Goal: Find specific page/section: Find specific page/section

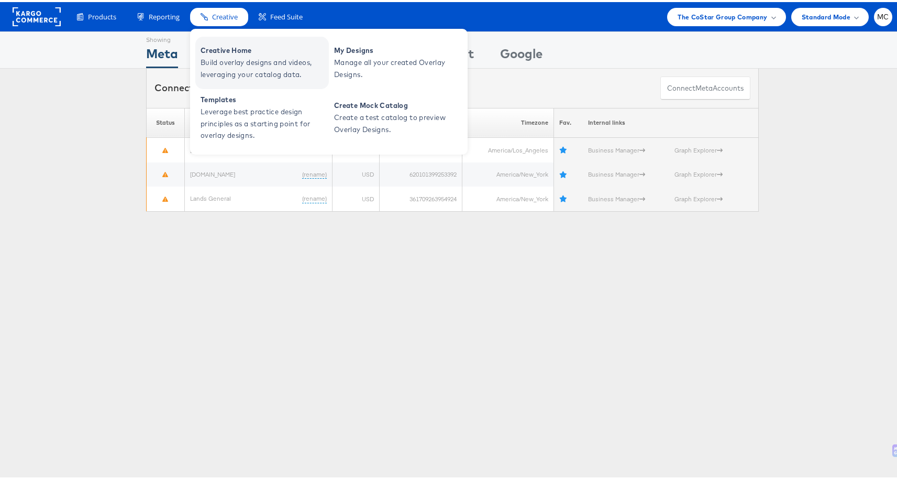
click at [256, 59] on span "Build overlay designs and videos, leveraging your catalog data." at bounding box center [264, 66] width 126 height 24
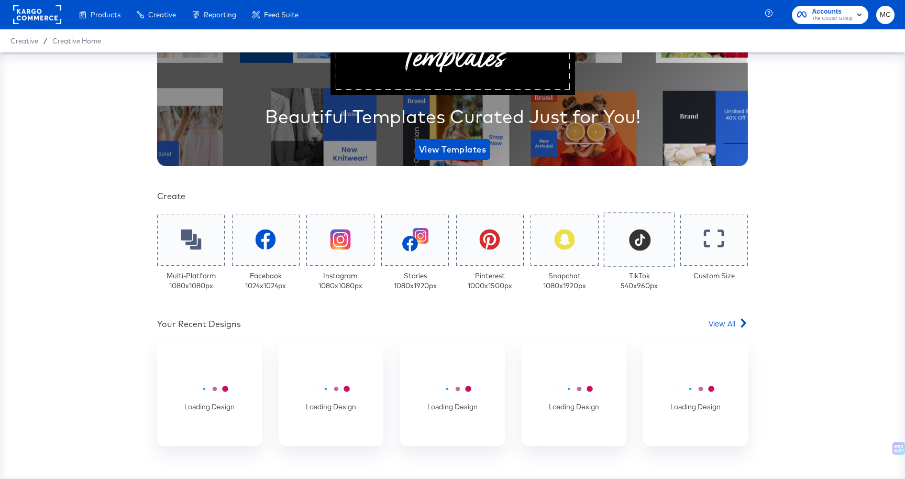
scroll to position [152, 0]
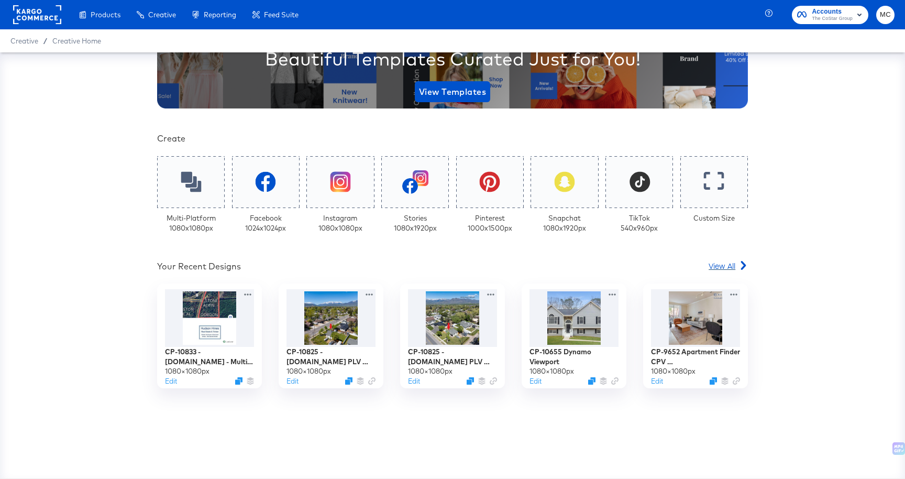
click at [723, 262] on span "View All" at bounding box center [722, 265] width 27 height 10
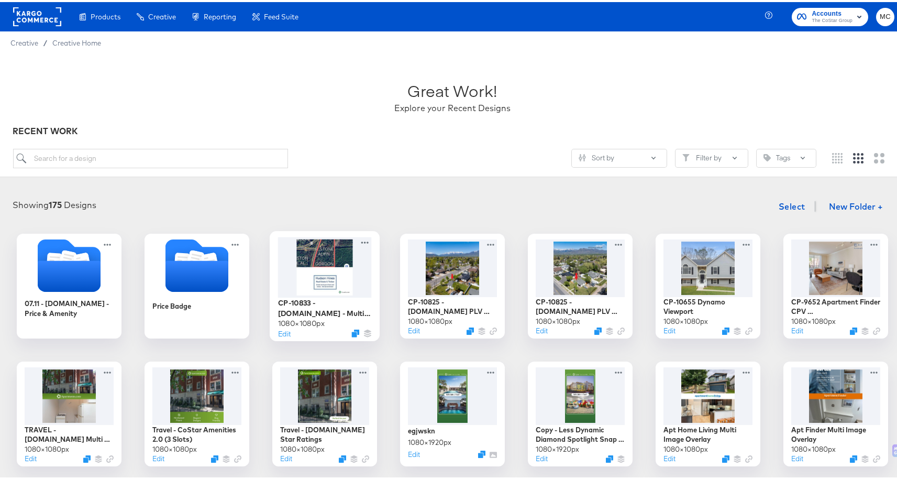
click at [333, 279] on div at bounding box center [325, 265] width 94 height 60
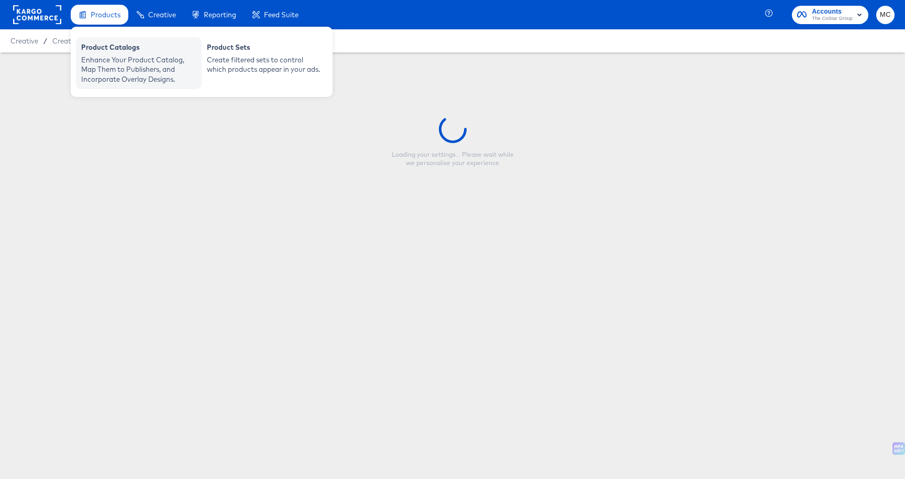
click at [125, 58] on div "Enhance Your Product Catalog, Map Them to Publishers, and Incorporate Overlay D…" at bounding box center [138, 69] width 115 height 29
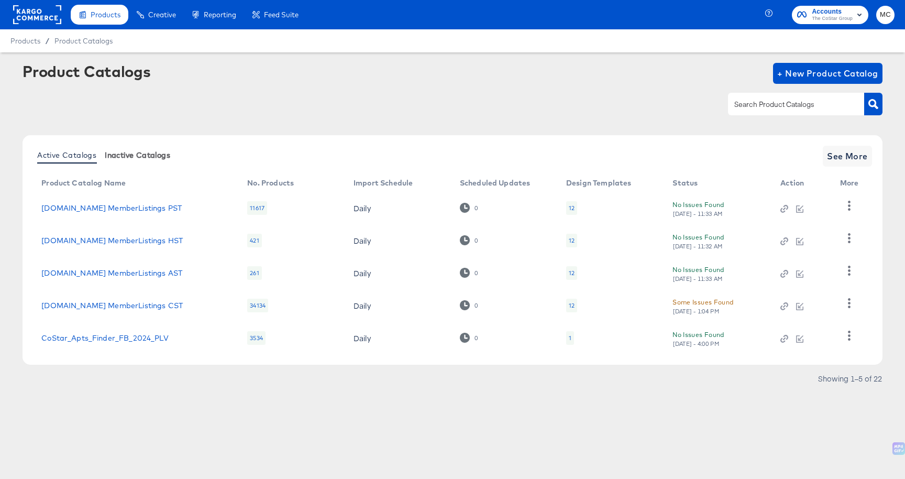
click at [135, 151] on span "Inactive Catalogs" at bounding box center [137, 155] width 65 height 8
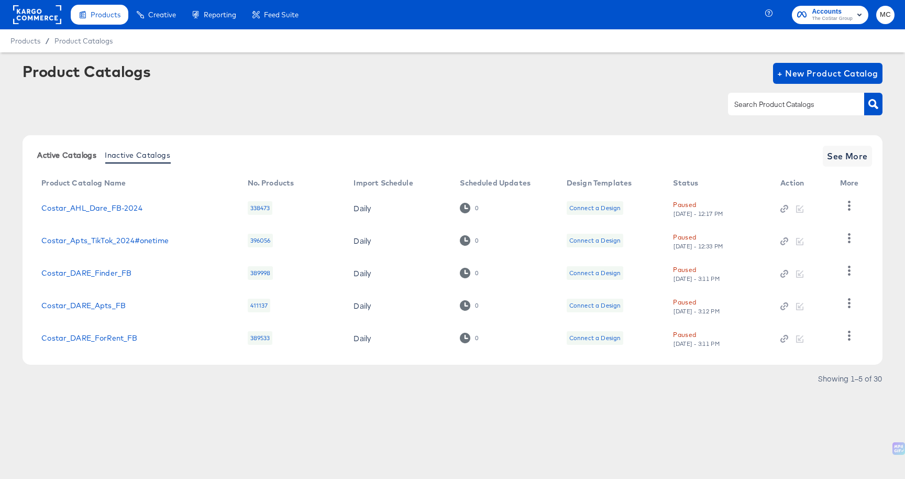
click at [67, 160] on button "Active Catalogs" at bounding box center [67, 154] width 68 height 17
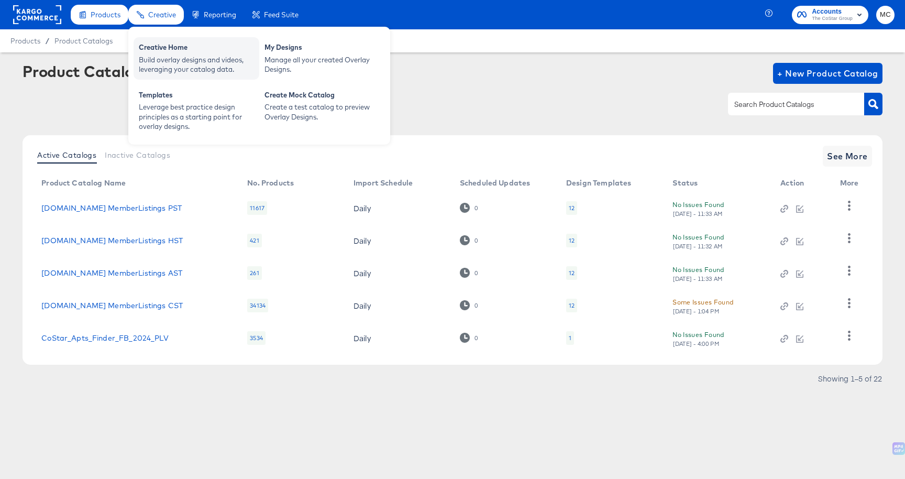
click at [179, 43] on div "Creative Home" at bounding box center [196, 48] width 115 height 13
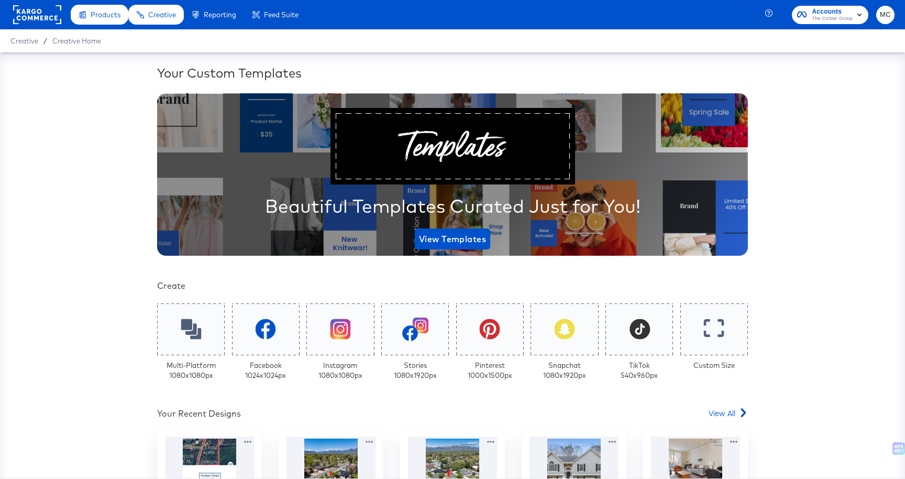
scroll to position [135, 0]
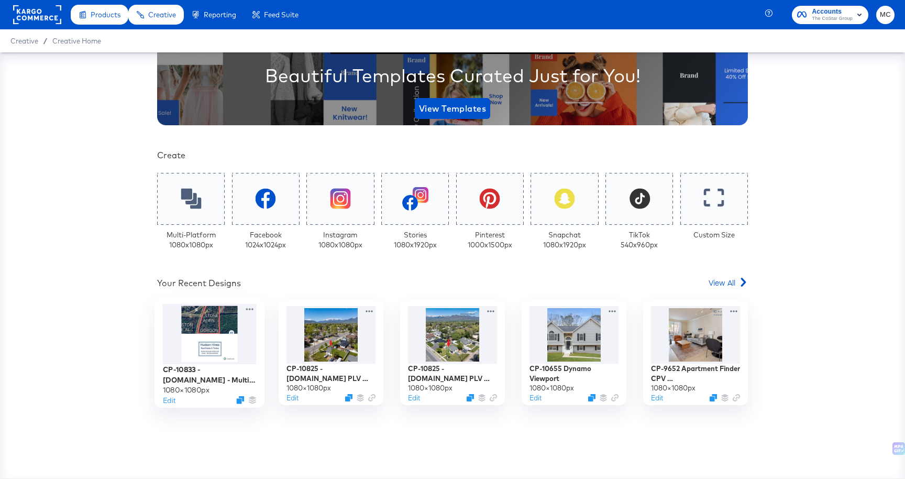
click at [208, 337] on div at bounding box center [210, 334] width 94 height 61
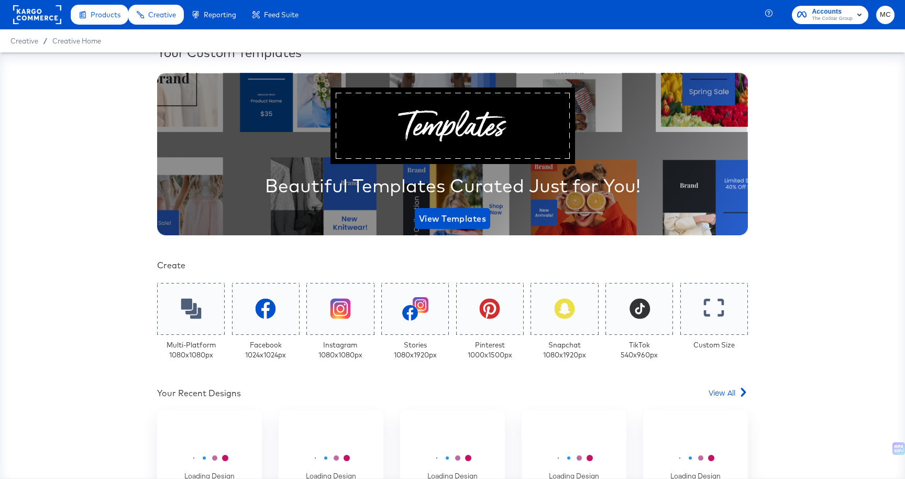
scroll to position [96, 0]
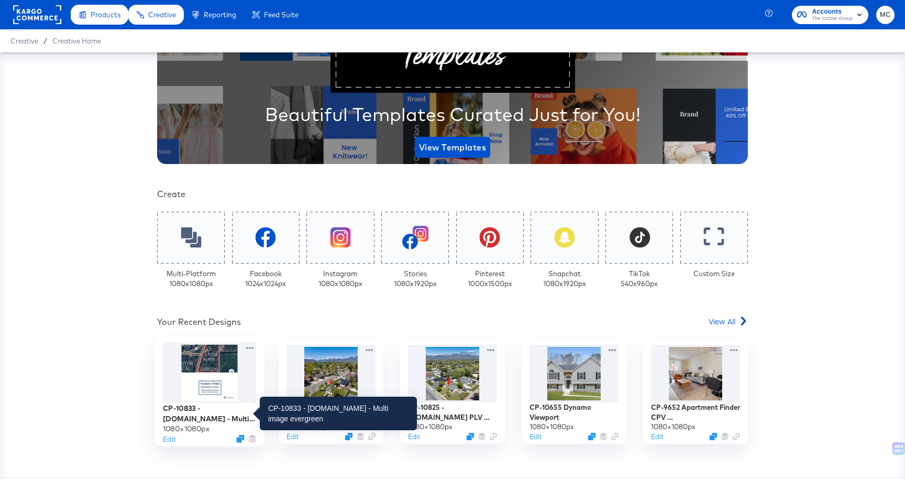
click at [192, 411] on div "CP-10833 - Lands.com - Multi image evergreen" at bounding box center [210, 413] width 94 height 20
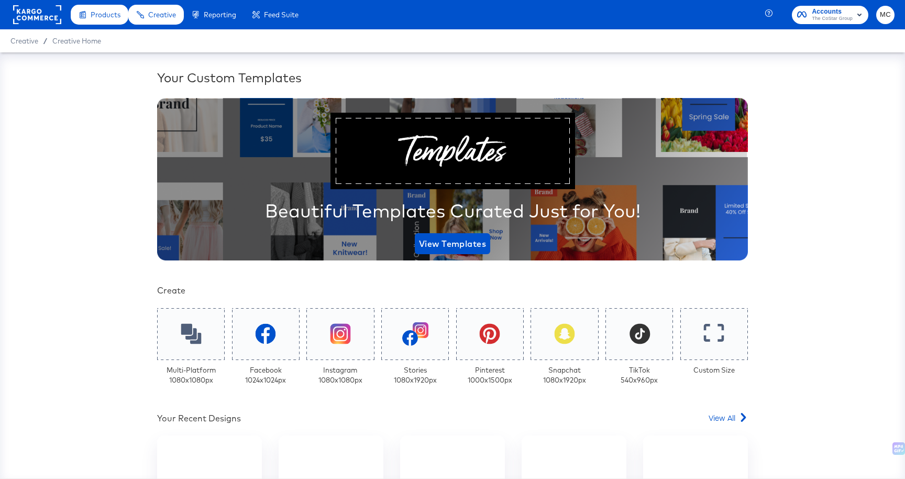
scroll to position [175, 0]
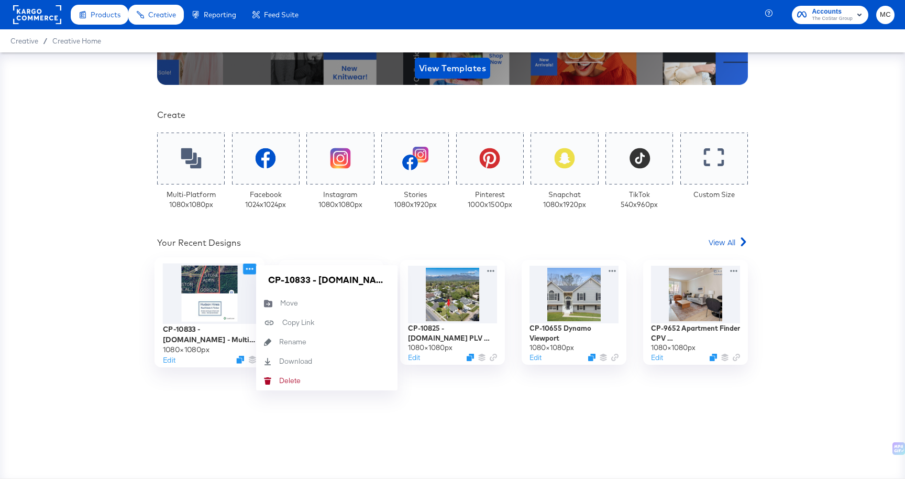
click at [247, 269] on icon at bounding box center [249, 268] width 13 height 11
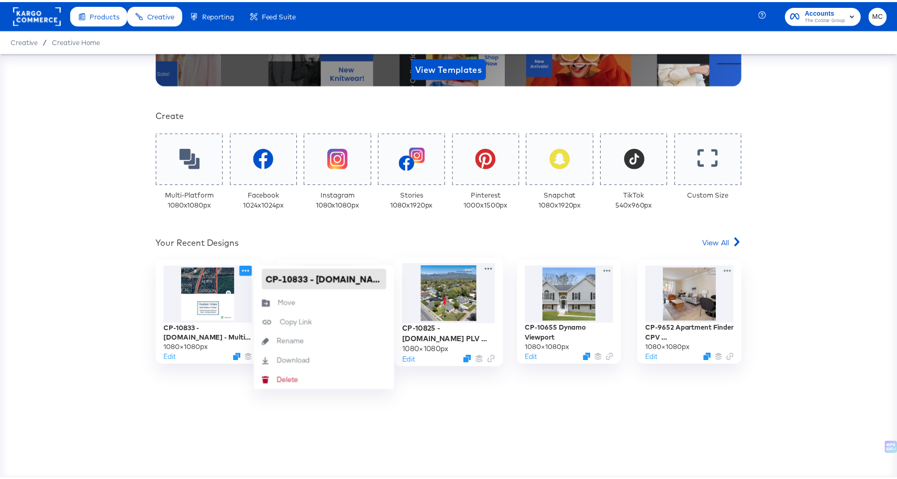
scroll to position [0, 82]
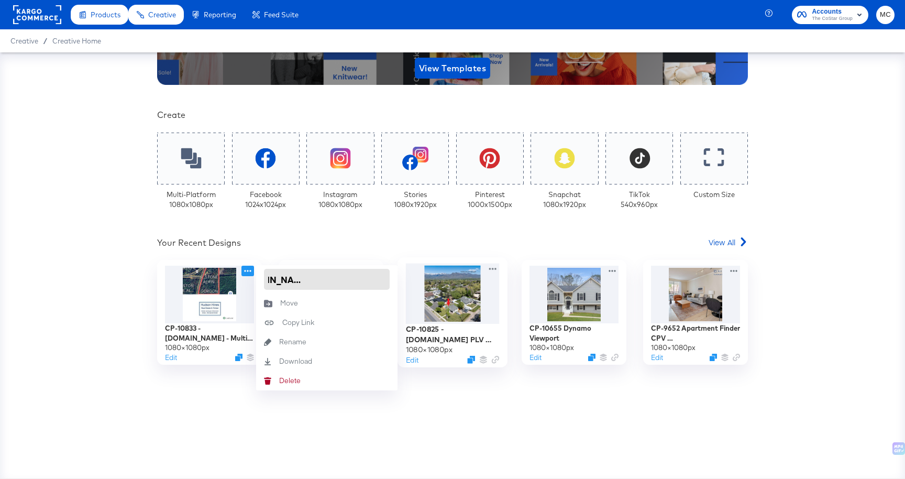
drag, startPoint x: 264, startPoint y: 277, endPoint x: 428, endPoint y: 282, distance: 164.1
click at [428, 282] on div "CP-10833 - Lands.com - Multi image evergreen 1080 × 1080 px Edit CP-10833 - Lan…" at bounding box center [452, 312] width 591 height 105
click at [833, 244] on div "Your Custom Templates Beautiful Templates Curated Just for You! View Templates …" at bounding box center [452, 265] width 905 height 426
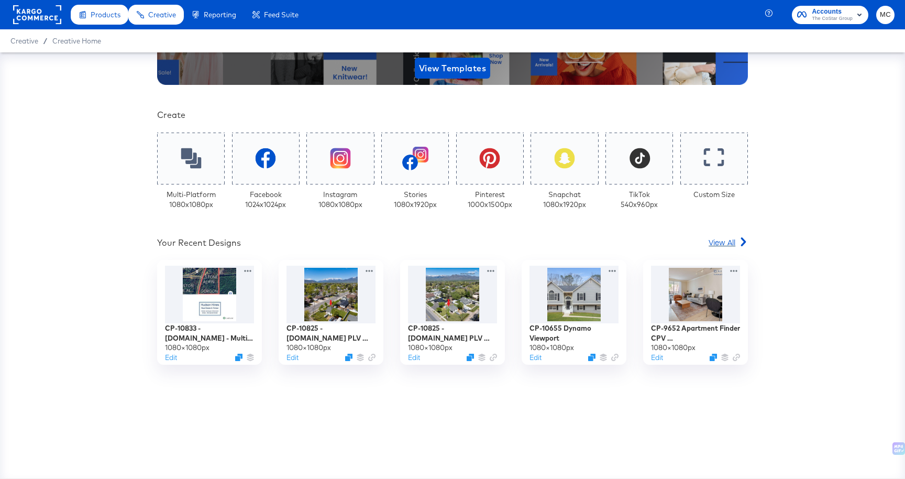
click at [732, 244] on div "View All" at bounding box center [728, 242] width 39 height 10
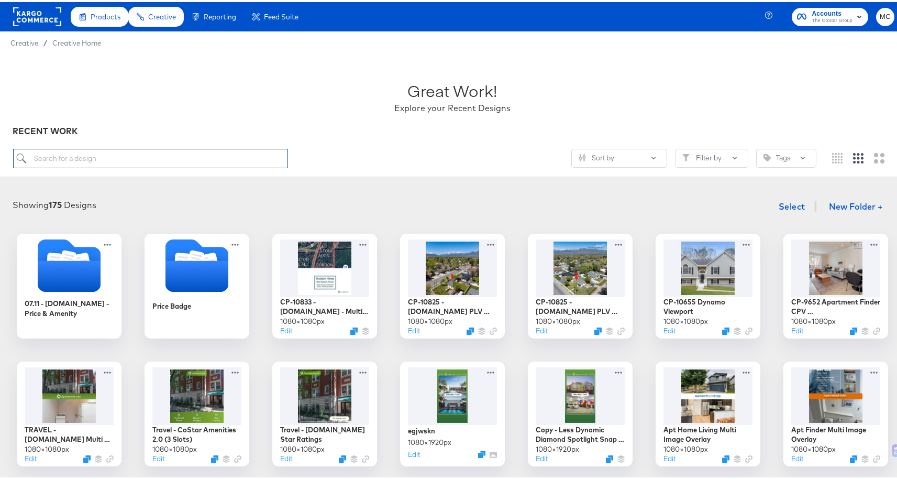
click at [125, 163] on input "search" at bounding box center [151, 156] width 276 height 19
paste input "CP-10833 - Lands.com - Multi image evergreen"
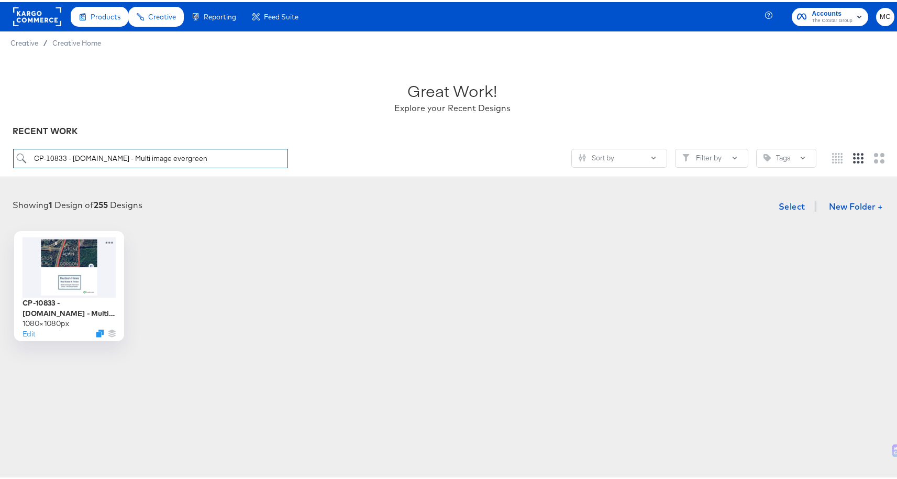
type input "CP-10833 - Lands.com - Multi image evergreen"
click at [41, 264] on div at bounding box center [70, 265] width 94 height 60
drag, startPoint x: 180, startPoint y: 158, endPoint x: 51, endPoint y: 149, distance: 129.7
click at [51, 149] on input "CP-10833 - Lands.com - Multi image evergreen" at bounding box center [151, 156] width 276 height 19
drag, startPoint x: 208, startPoint y: 162, endPoint x: 1, endPoint y: 154, distance: 207.1
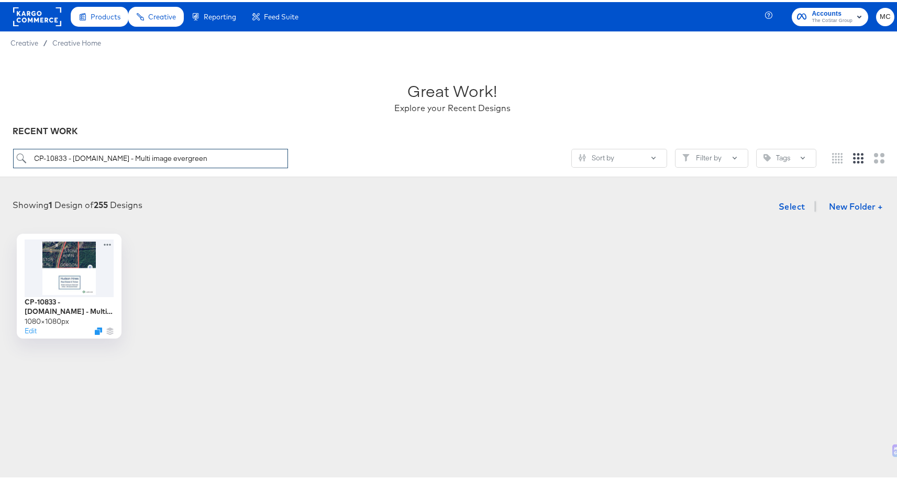
click at [3, 154] on div "Great Work! Explore your Recent Designs RECENT WORK CP-10833 - Lands.com - Mult…" at bounding box center [452, 113] width 905 height 123
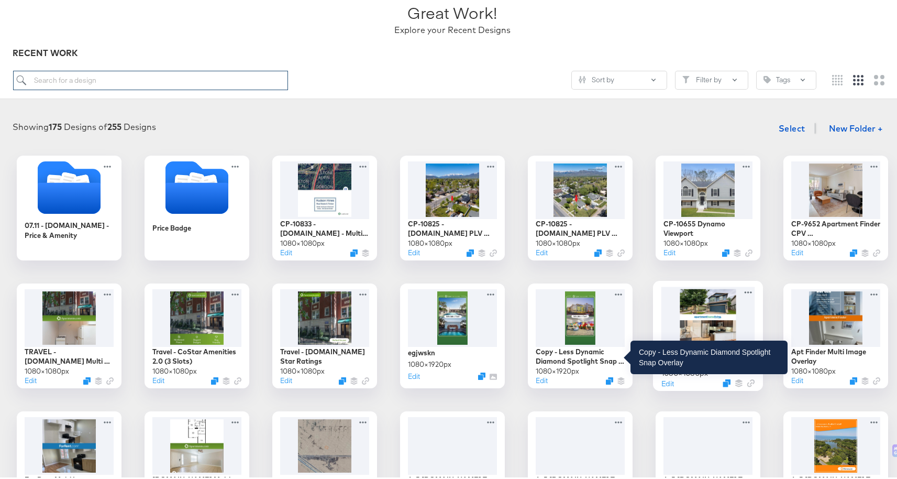
scroll to position [79, 0]
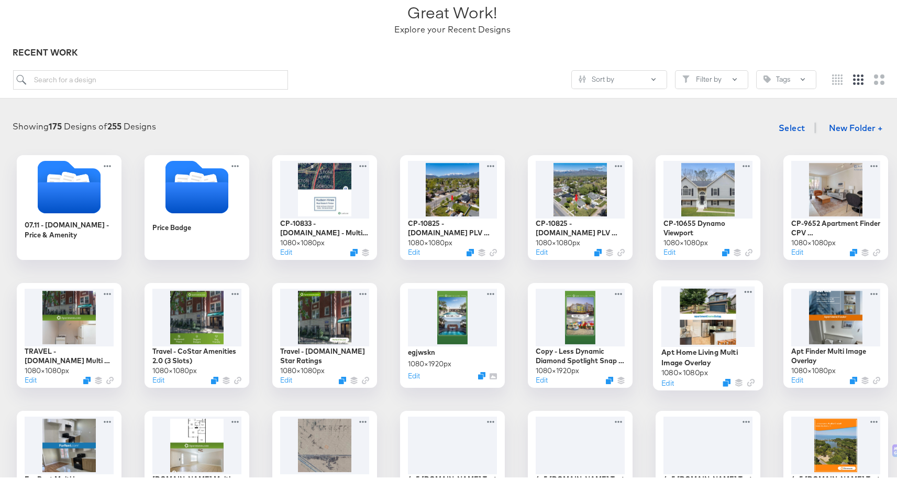
click at [694, 310] on div at bounding box center [709, 314] width 94 height 61
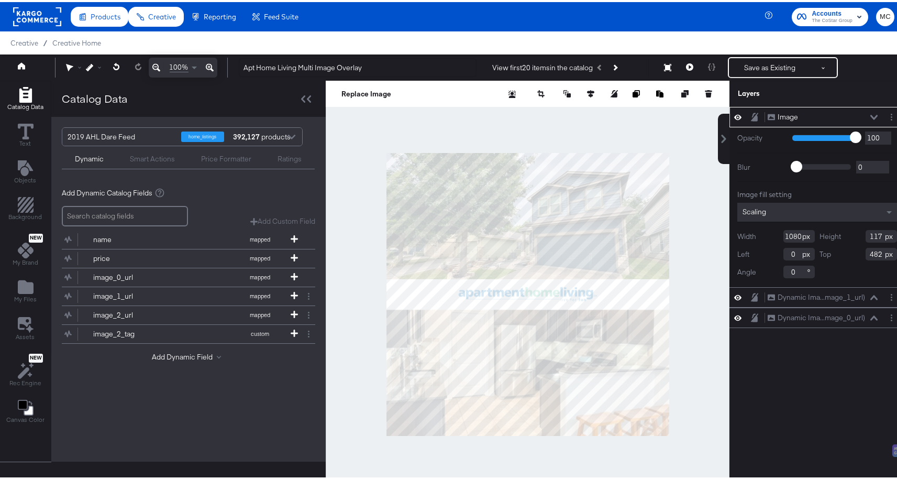
click at [41, 12] on rect at bounding box center [37, 14] width 48 height 19
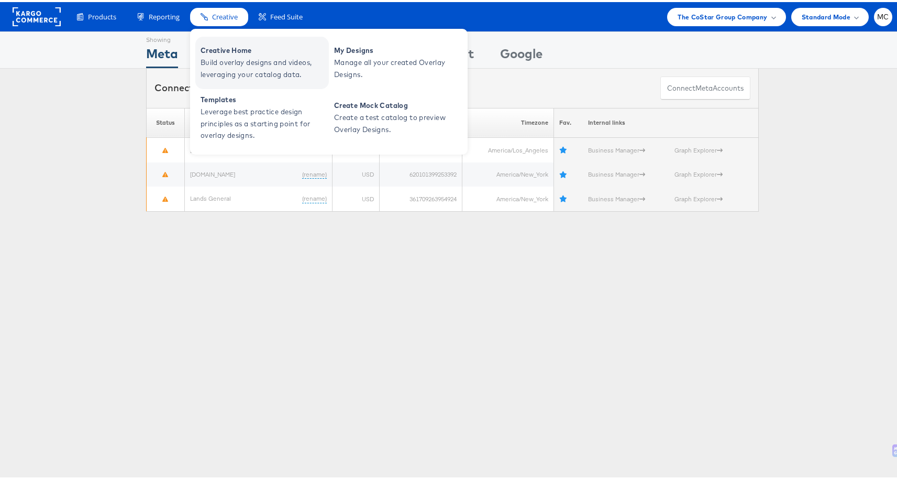
click at [246, 48] on span "Creative Home" at bounding box center [264, 48] width 126 height 12
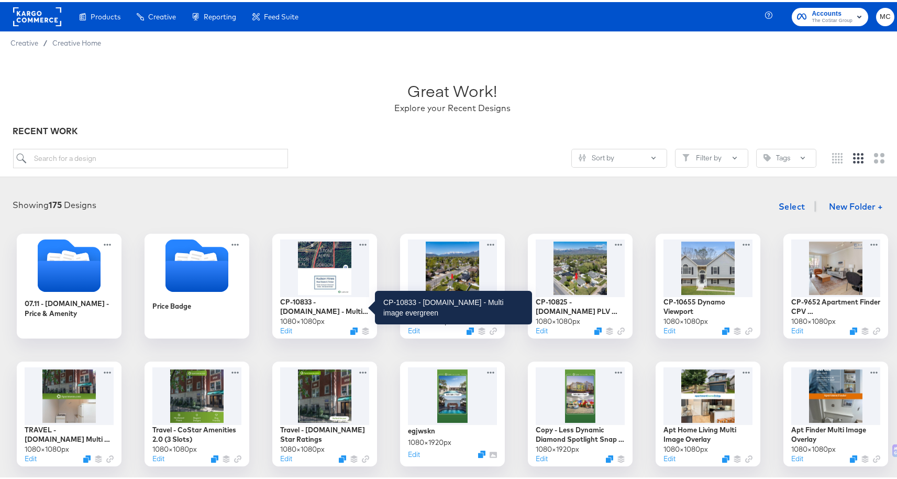
click at [364, 163] on div "Sort by Filter by Tags" at bounding box center [415, 156] width 804 height 19
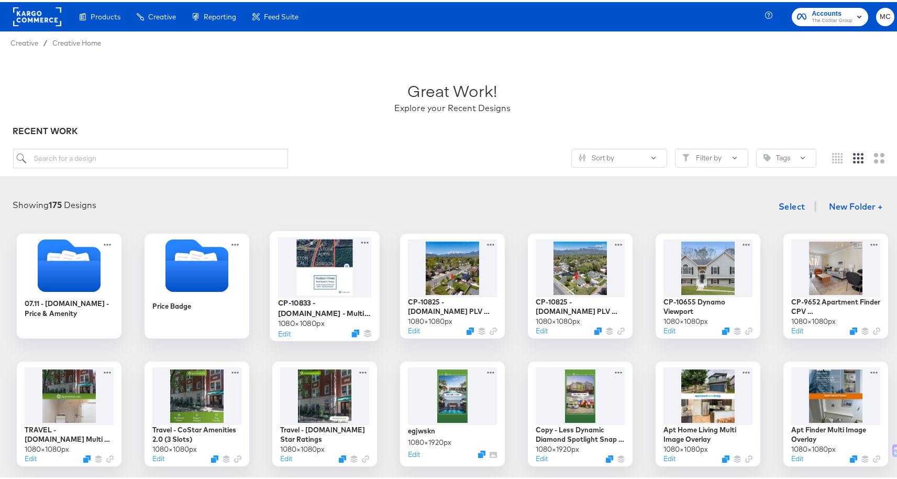
click at [303, 249] on div at bounding box center [325, 265] width 94 height 60
click at [362, 239] on icon at bounding box center [364, 240] width 13 height 11
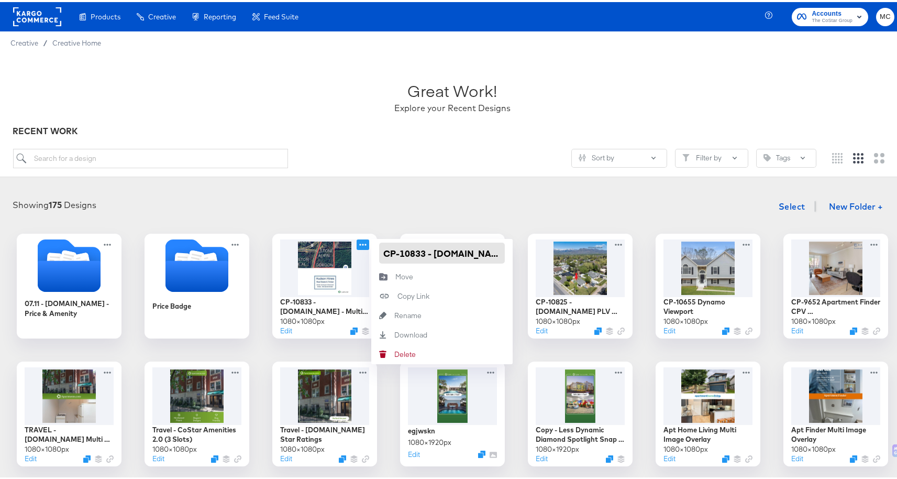
scroll to position [0, 82]
drag, startPoint x: 381, startPoint y: 250, endPoint x: 523, endPoint y: 248, distance: 141.4
click at [523, 248] on div "07.11 - Homes.com - Price & Amenity Price Badge CP-10833 - Lands.com - Multi im…" at bounding box center [452, 476] width 884 height 488
click at [457, 160] on div "Sort by Filter by Tags" at bounding box center [415, 156] width 804 height 19
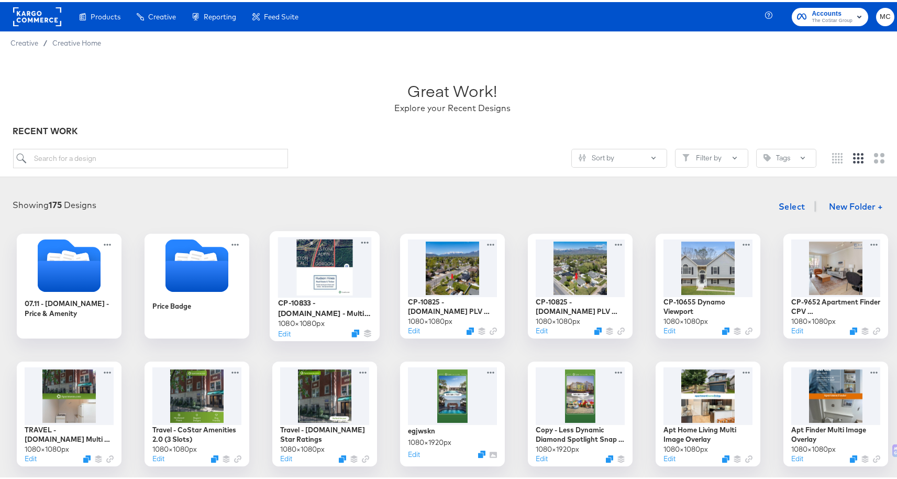
click at [311, 282] on div at bounding box center [325, 265] width 94 height 60
click at [333, 272] on div at bounding box center [325, 265] width 94 height 60
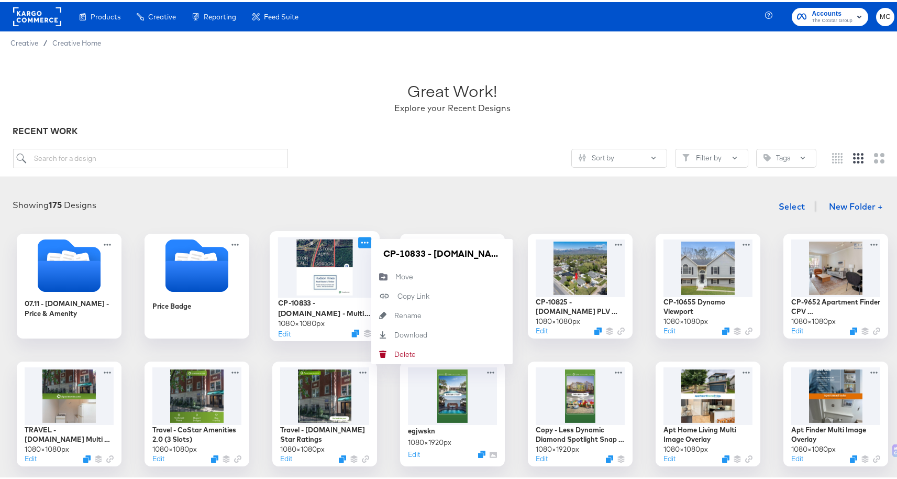
click at [360, 238] on icon at bounding box center [364, 240] width 13 height 11
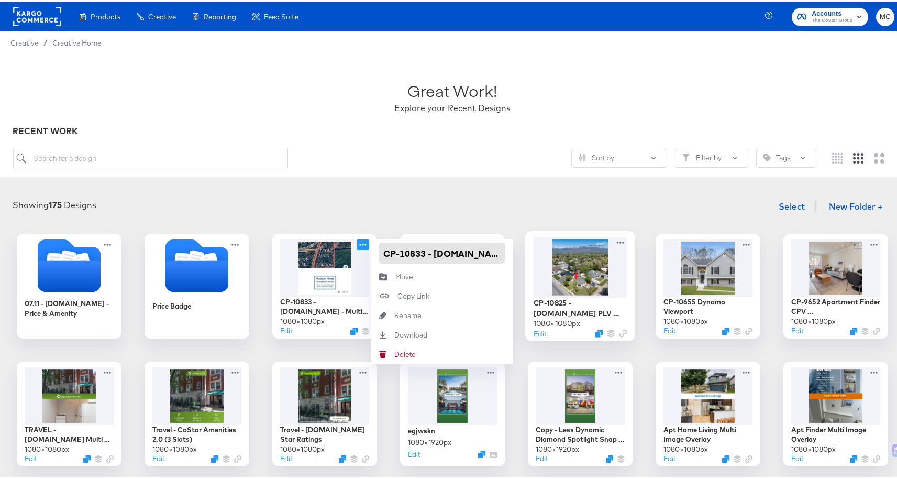
scroll to position [0, 82]
drag, startPoint x: 377, startPoint y: 249, endPoint x: 543, endPoint y: 250, distance: 165.5
click at [543, 250] on div "07.11 - Homes.com - Price & Amenity Price Badge CP-10833 - Lands.com - Multi im…" at bounding box center [452, 476] width 884 height 488
click at [236, 151] on input "search" at bounding box center [151, 156] width 276 height 19
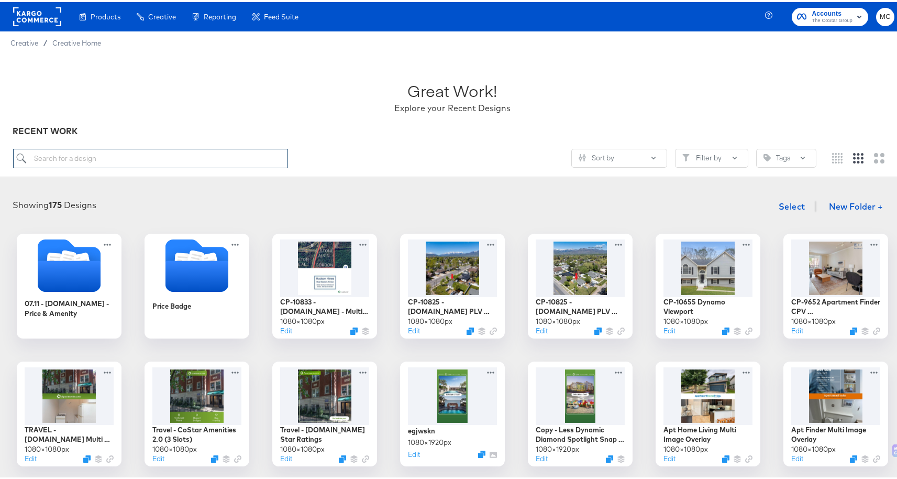
click at [237, 151] on input "search" at bounding box center [151, 156] width 276 height 19
paste input "CP-10833 - Lands.com - Multi image evergreen"
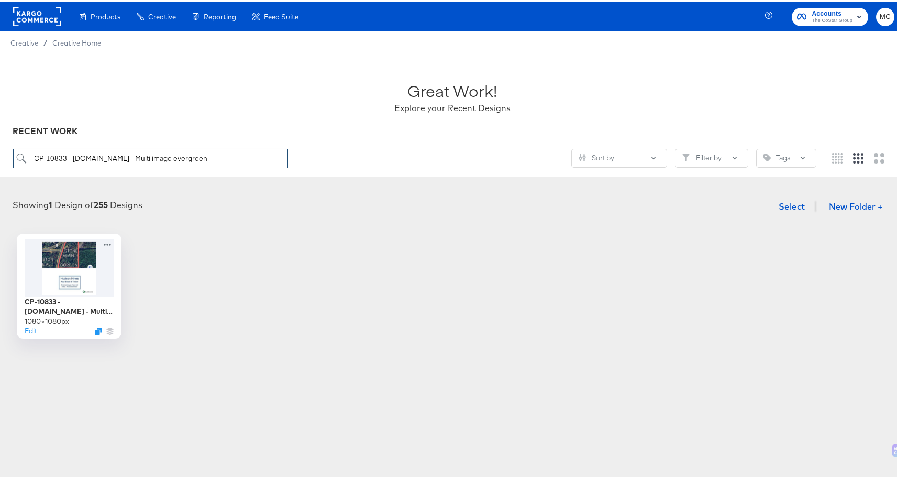
type input "CP-10833 - Lands.com - Multi image evergreen"
click at [69, 275] on div at bounding box center [70, 265] width 94 height 60
